Goal: Navigation & Orientation: Find specific page/section

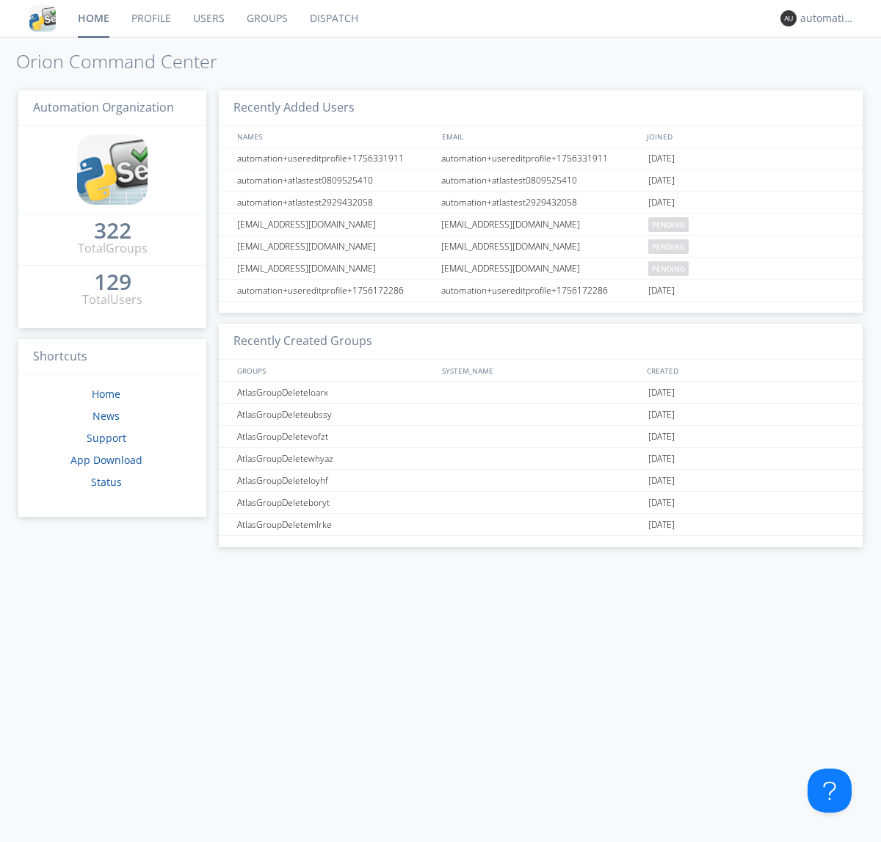
click at [333, 18] on link "Dispatch" at bounding box center [334, 18] width 70 height 37
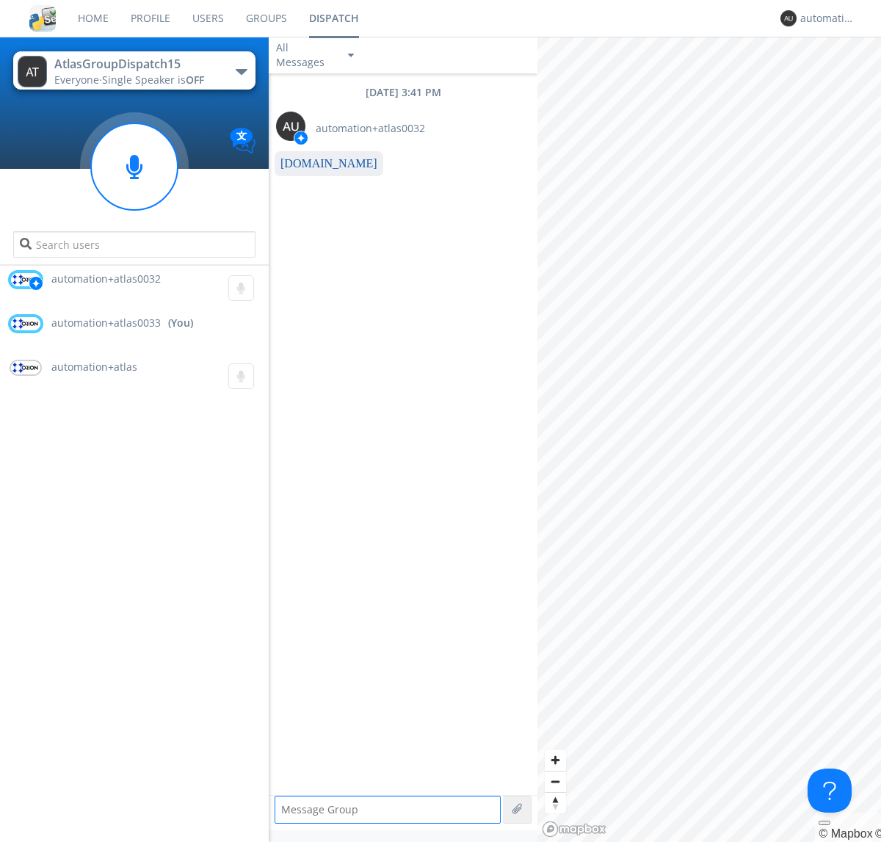
click at [322, 164] on link "[DOMAIN_NAME]" at bounding box center [328, 163] width 97 height 12
type textarea "[URL][DOMAIN_NAME]"
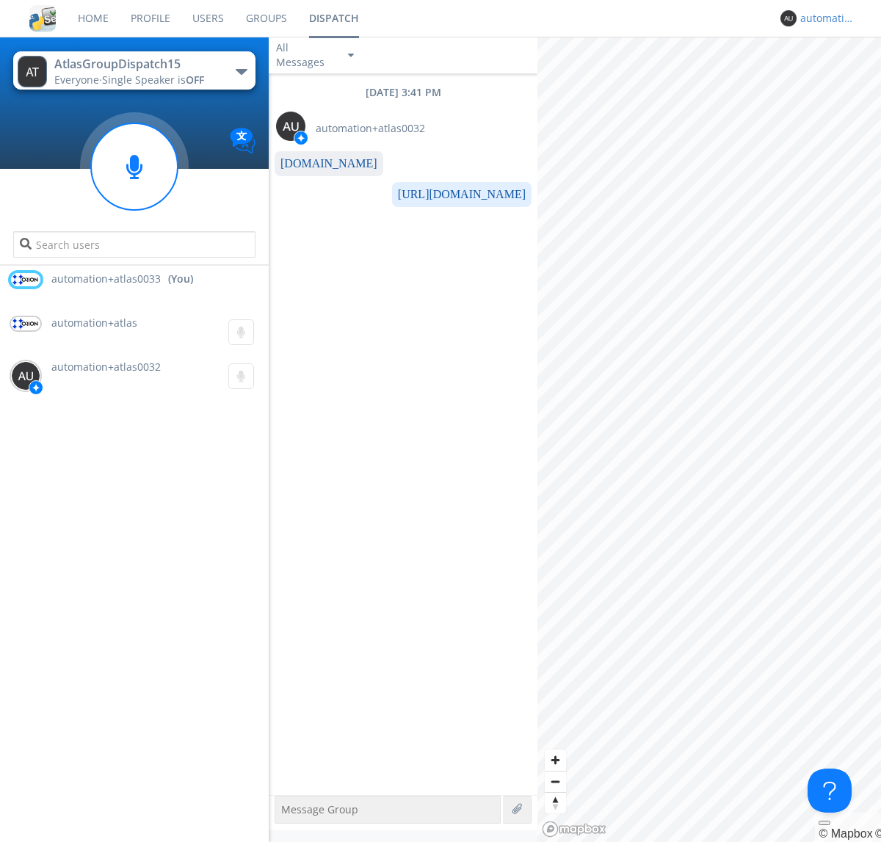
click at [824, 18] on div "automation+atlas0033" at bounding box center [827, 18] width 55 height 15
